Goal: Information Seeking & Learning: Learn about a topic

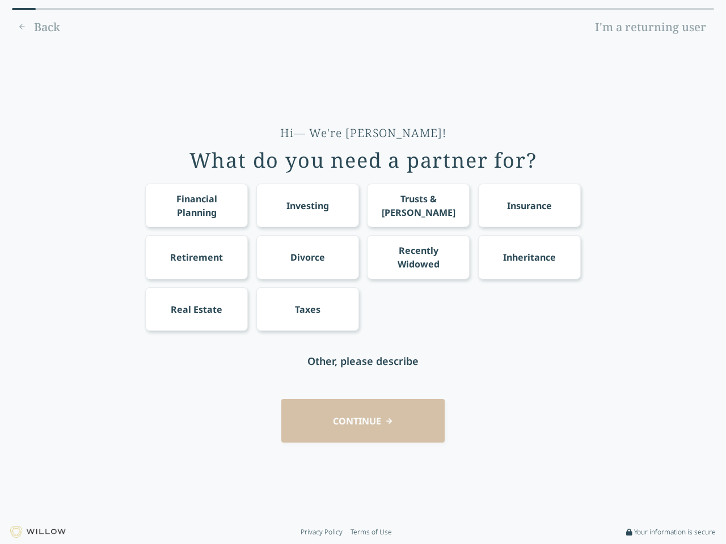
click at [363, 272] on div "Financial Planning Investing Trusts & [PERSON_NAME] Insurance Retirement Divorc…" at bounding box center [362, 257] width 435 height 147
click at [196, 205] on div "Financial Planning" at bounding box center [197, 205] width 82 height 27
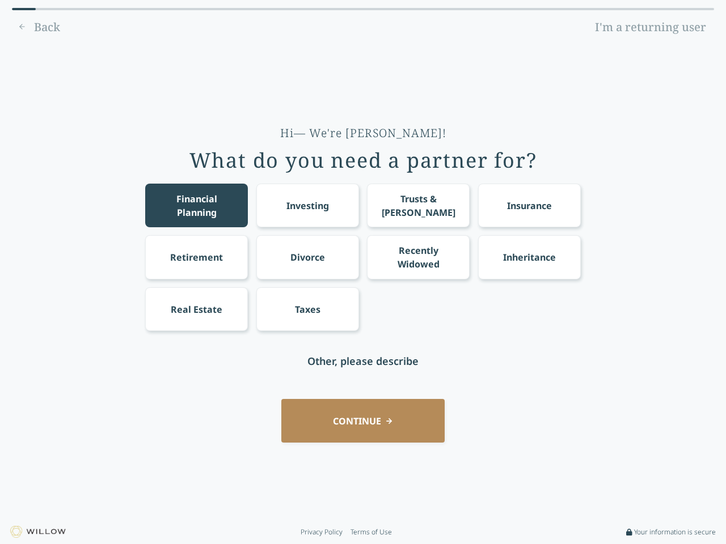
click at [307, 205] on div "Investing" at bounding box center [307, 206] width 43 height 14
click at [418, 205] on div "Trusts & [PERSON_NAME]" at bounding box center [419, 205] width 82 height 27
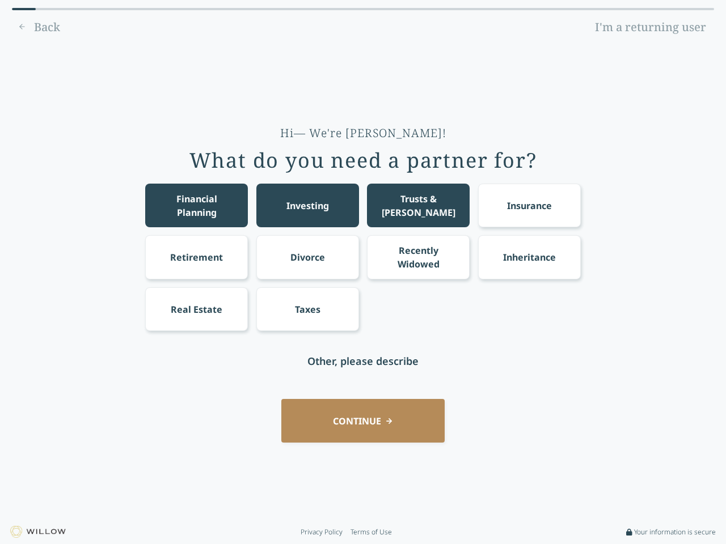
click at [529, 205] on div "Insurance" at bounding box center [529, 206] width 45 height 14
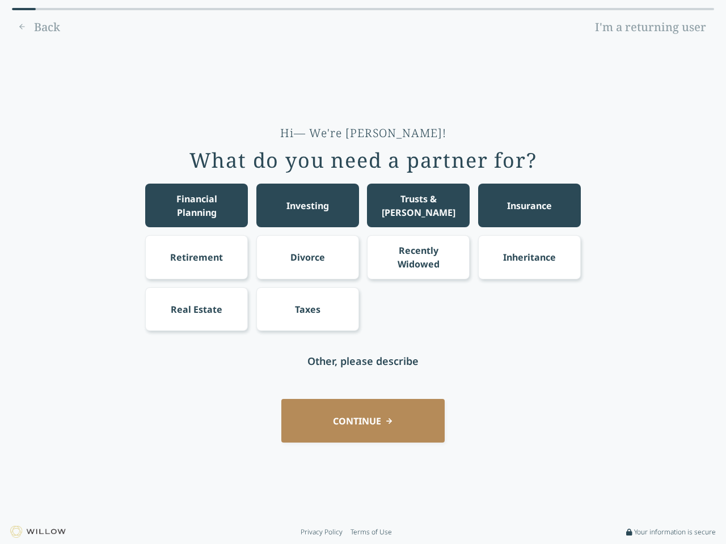
click at [196, 257] on div "Retirement" at bounding box center [196, 258] width 53 height 14
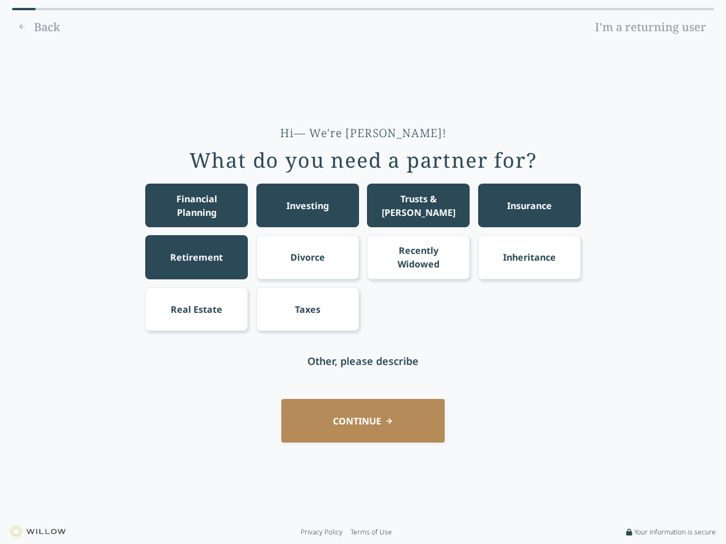
click at [307, 257] on div "Divorce" at bounding box center [307, 258] width 35 height 14
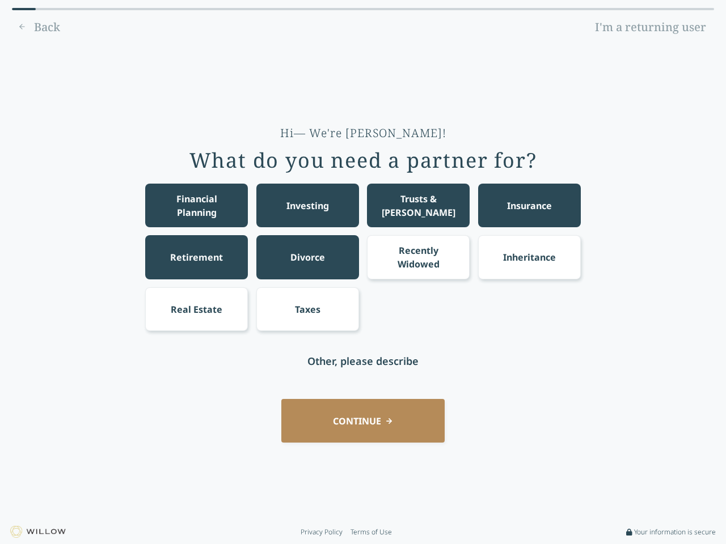
click at [418, 257] on div "Recently Widowed" at bounding box center [419, 257] width 82 height 27
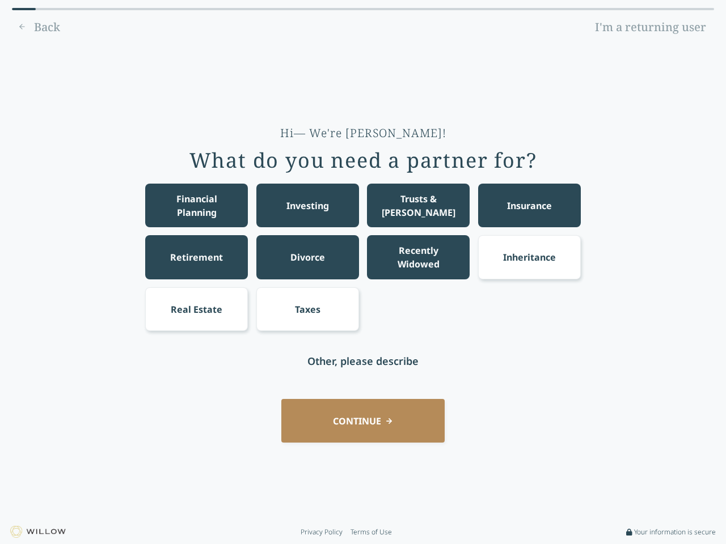
click at [529, 257] on div "Inheritance" at bounding box center [529, 258] width 53 height 14
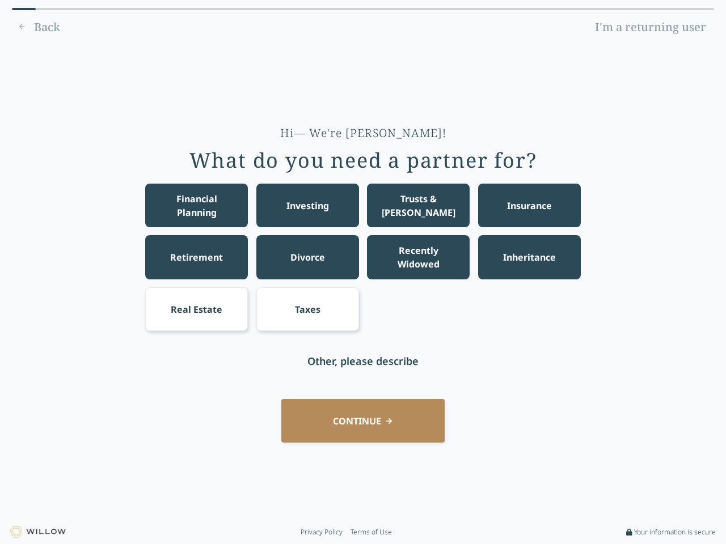
click at [196, 309] on div "Real Estate" at bounding box center [197, 310] width 52 height 14
